Goal: Navigation & Orientation: Find specific page/section

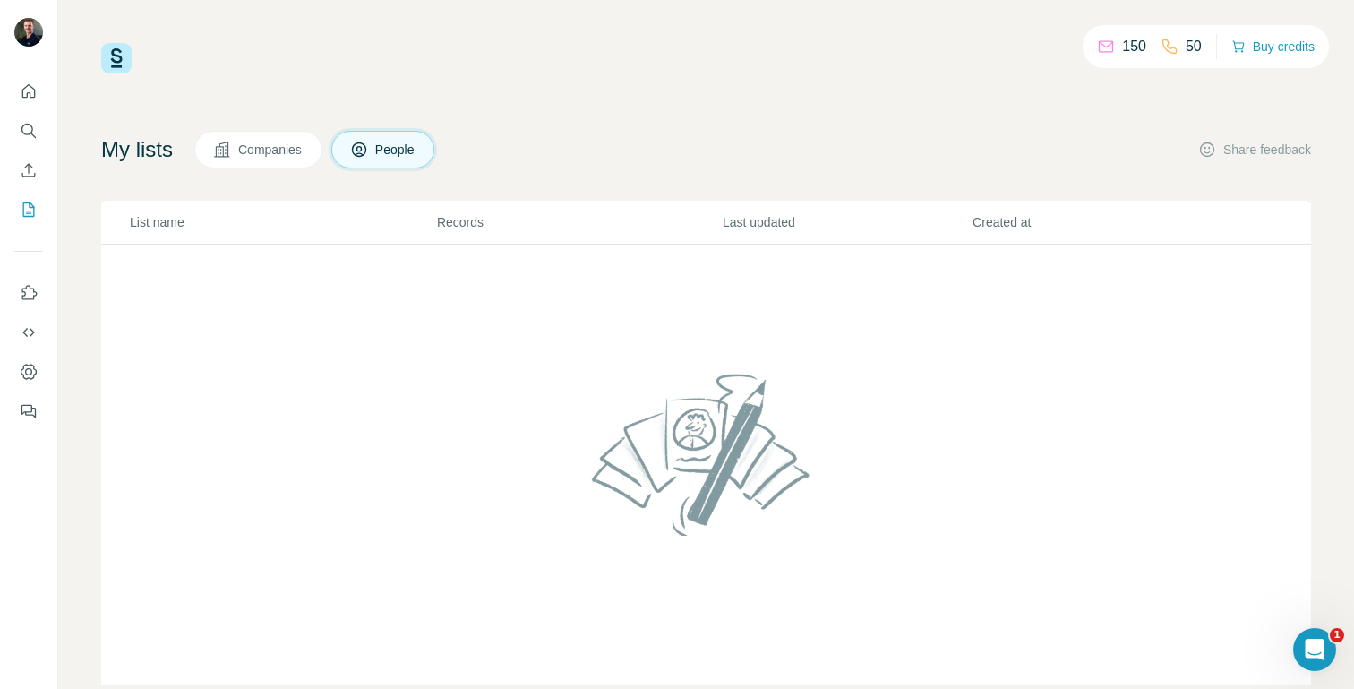
click at [407, 134] on button "People" at bounding box center [383, 150] width 104 height 38
click at [28, 89] on icon "Quick start" at bounding box center [29, 91] width 18 height 18
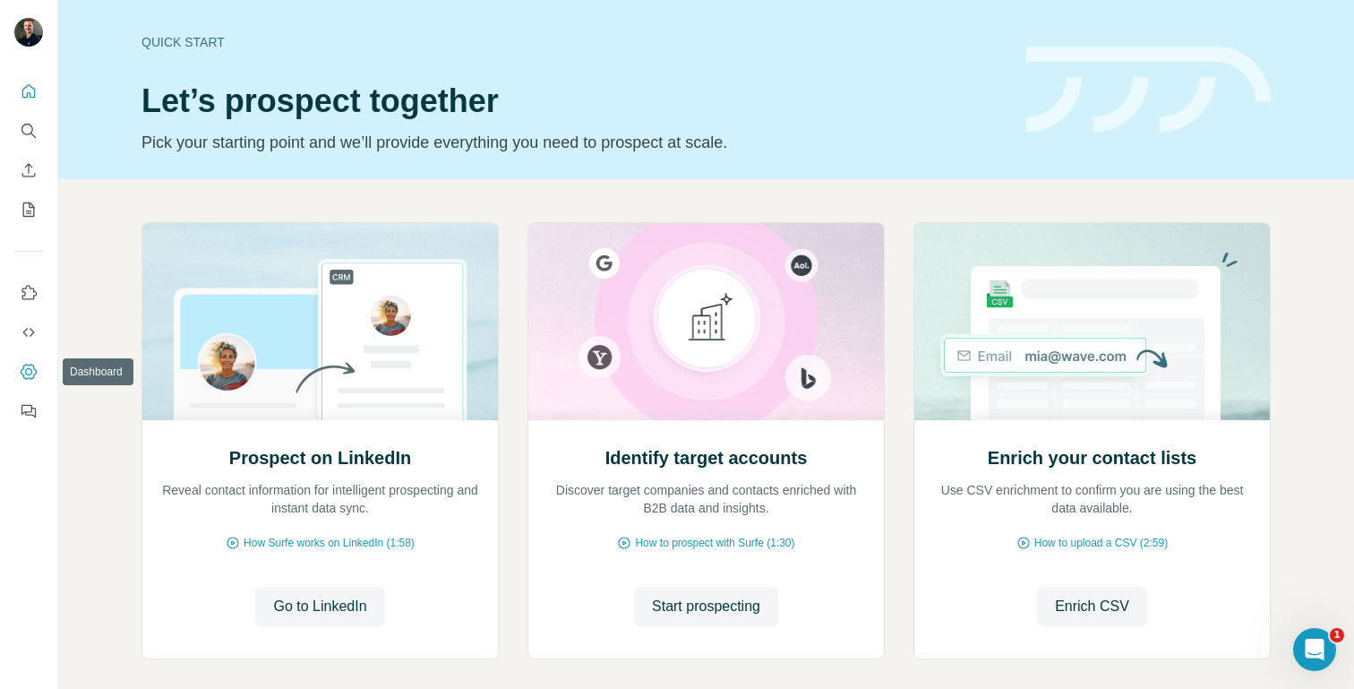
click at [21, 363] on icon "Dashboard" at bounding box center [29, 372] width 18 height 18
